Goal: Navigation & Orientation: Find specific page/section

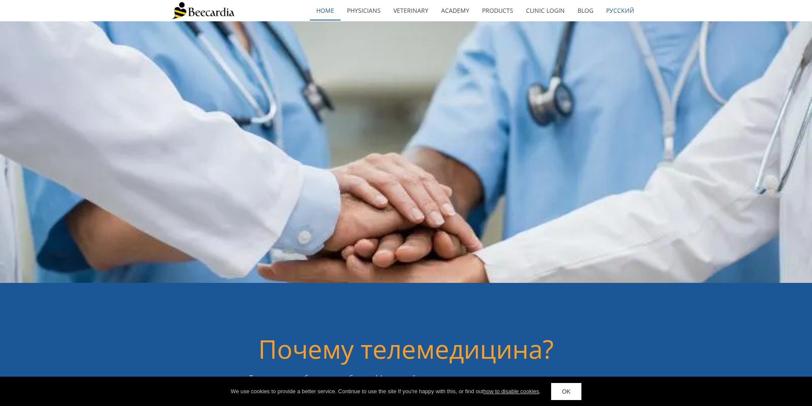
click at [330, 12] on link "home" at bounding box center [325, 11] width 31 height 20
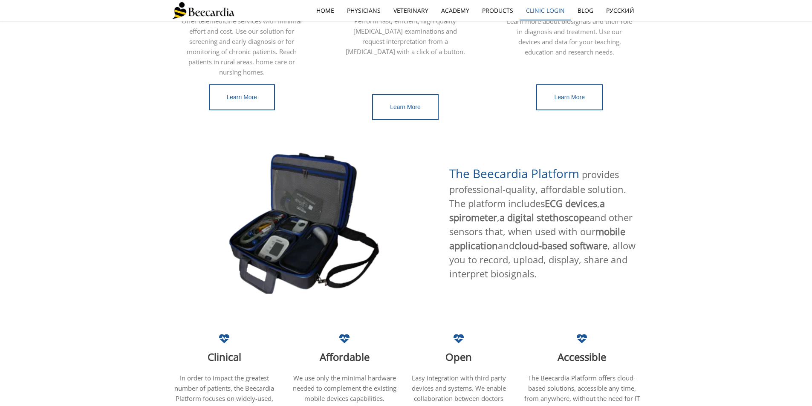
scroll to position [315, 0]
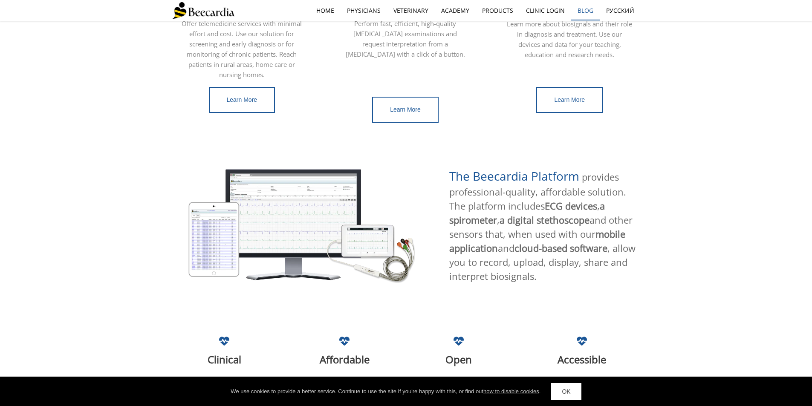
click at [592, 12] on link "Blog" at bounding box center [585, 11] width 29 height 20
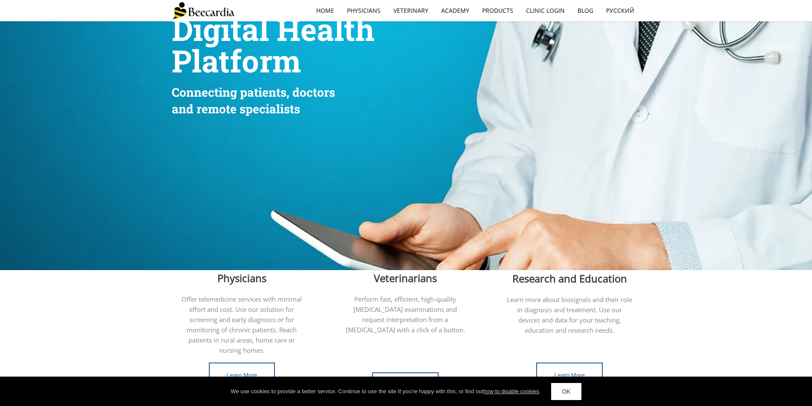
scroll to position [0, 0]
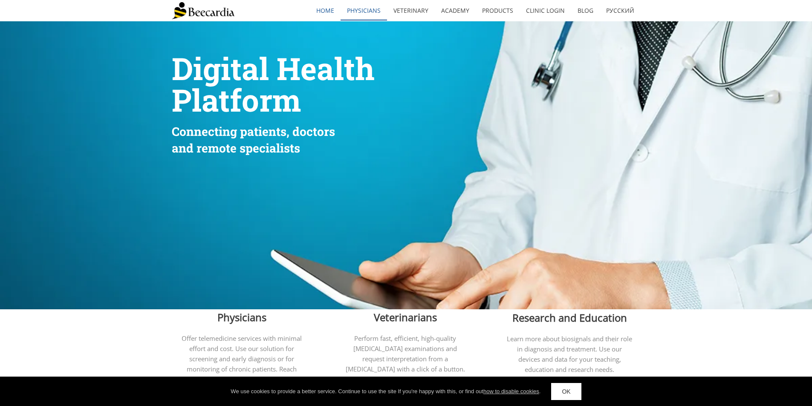
click at [366, 10] on link "Physicians" at bounding box center [364, 11] width 46 height 20
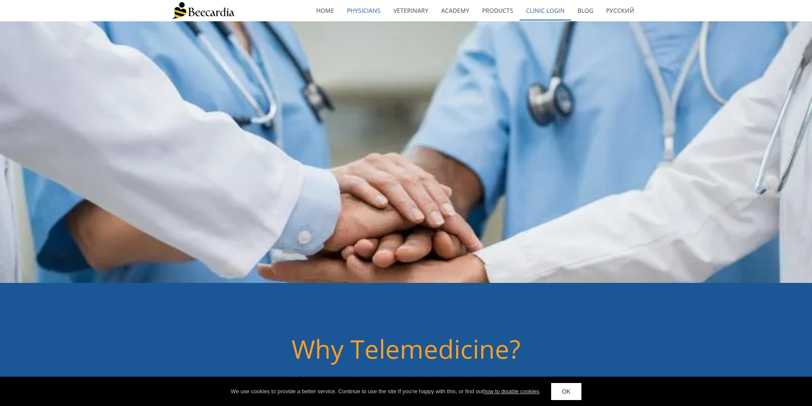
click at [544, 8] on link "Clinic Login" at bounding box center [546, 11] width 52 height 20
click at [541, 14] on link "Clinic Login" at bounding box center [546, 11] width 52 height 20
